Goal: Find contact information: Find contact information

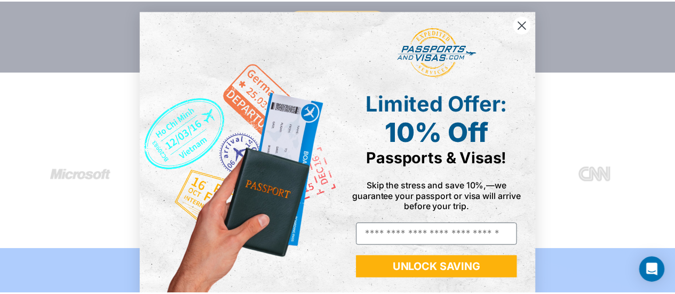
scroll to position [22, 0]
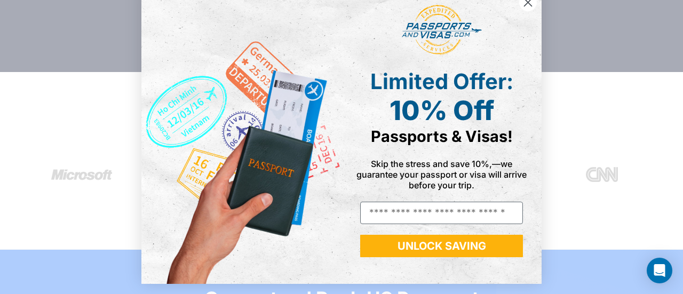
click at [521, 1] on circle "Close dialog" at bounding box center [528, 3] width 18 height 18
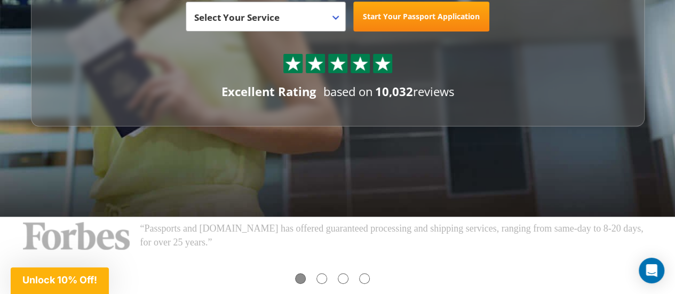
scroll to position [0, 0]
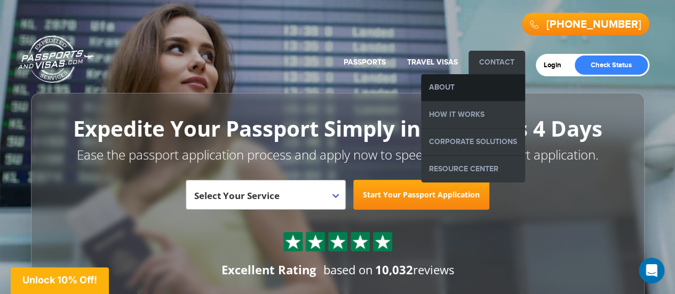
click at [448, 89] on link "About" at bounding box center [473, 87] width 104 height 27
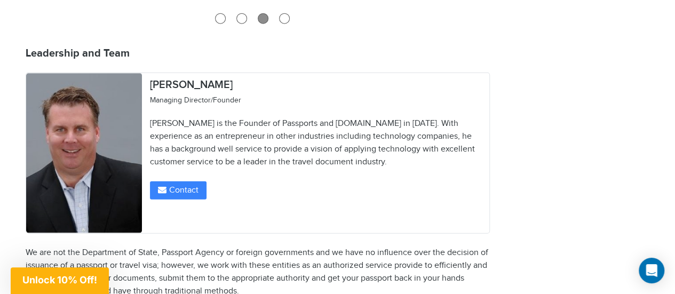
scroll to position [1305, 0]
click at [171, 182] on button "Contact" at bounding box center [178, 191] width 57 height 18
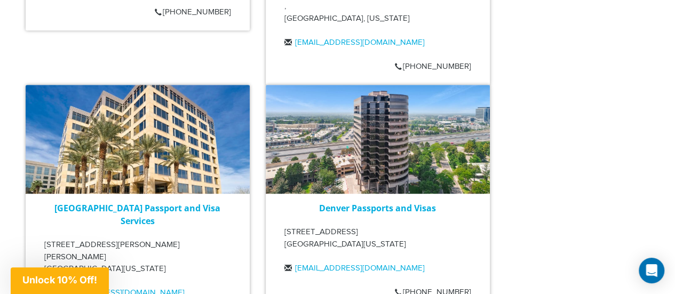
scroll to position [2256, 0]
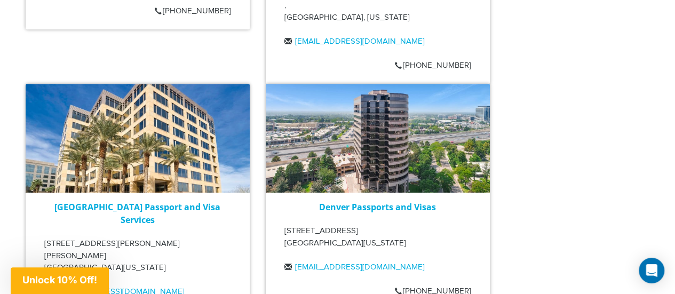
click at [329, 246] on div "Denver Passports and Visas 5251 DTC Parkway, Suite 850 Greenwood Village, Color…" at bounding box center [378, 197] width 224 height 226
drag, startPoint x: 408, startPoint y: 227, endPoint x: 295, endPoint y: 229, distance: 113.2
click at [295, 229] on div "Denver Passports and Visas 5251 DTC Parkway, Suite 850 Greenwood Village, Color…" at bounding box center [378, 241] width 224 height 81
copy link "[EMAIL_ADDRESS][DOMAIN_NAME]"
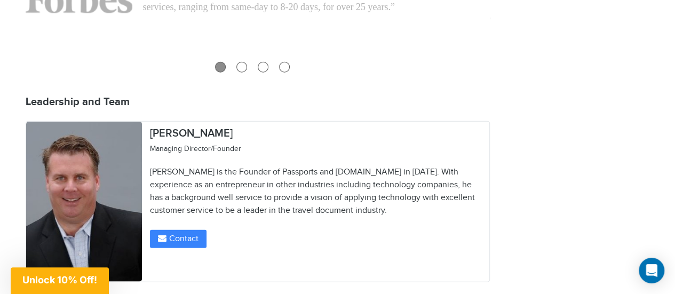
scroll to position [1257, 0]
drag, startPoint x: 174, startPoint y: 120, endPoint x: 171, endPoint y: 143, distance: 22.6
click at [147, 122] on div "Philip Diack Managing Director/Founder Mr. Diack is the Founder of Passports an…" at bounding box center [316, 188] width 348 height 132
copy h2 "Philip"
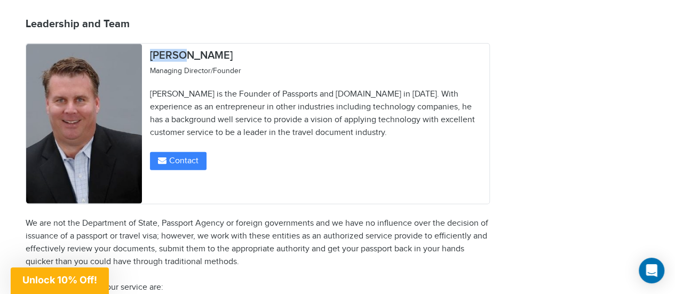
scroll to position [1332, 0]
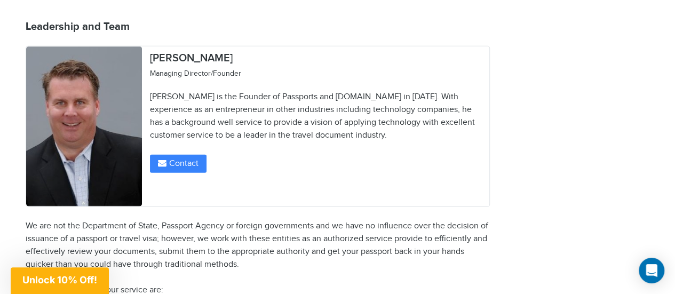
click at [318, 204] on article "About Passports and Visas.com Passports and Visas.com aspires to improve the ex…" at bounding box center [258, 18] width 464 height 2477
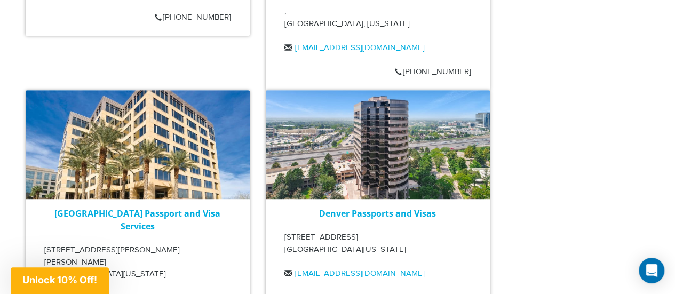
scroll to position [2251, 0]
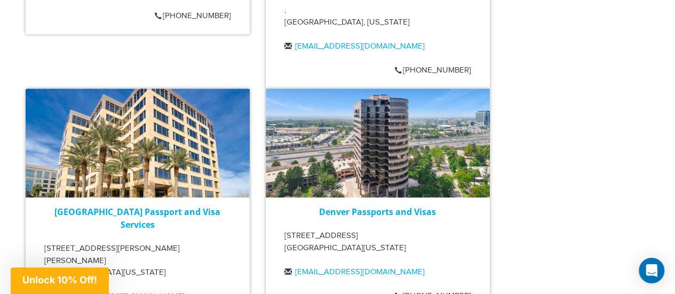
click at [379, 206] on link "Denver Passports and Visas" at bounding box center [377, 212] width 117 height 12
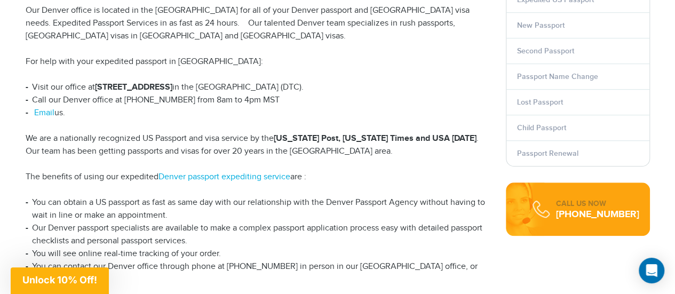
scroll to position [333, 0]
